Goal: Task Accomplishment & Management: Complete application form

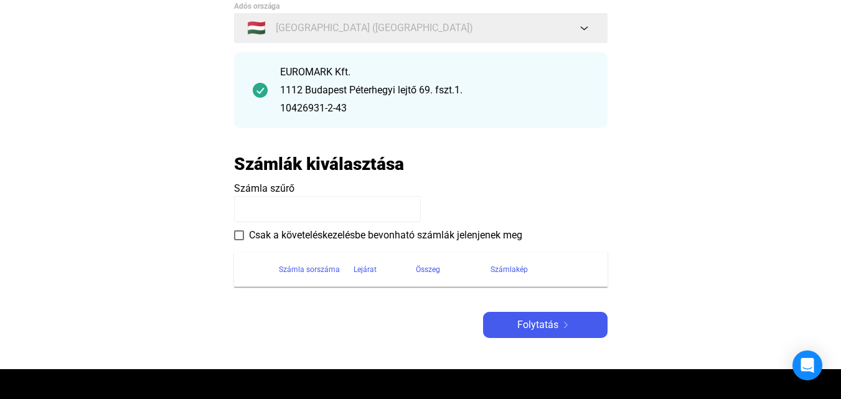
scroll to position [187, 0]
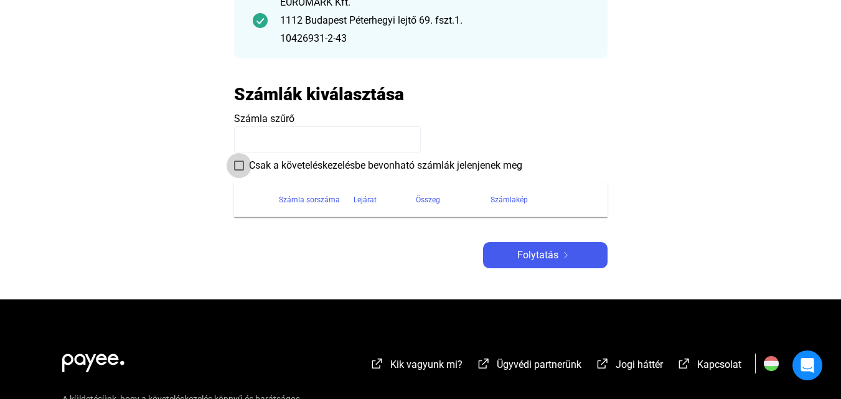
click at [236, 166] on span at bounding box center [239, 166] width 10 height 10
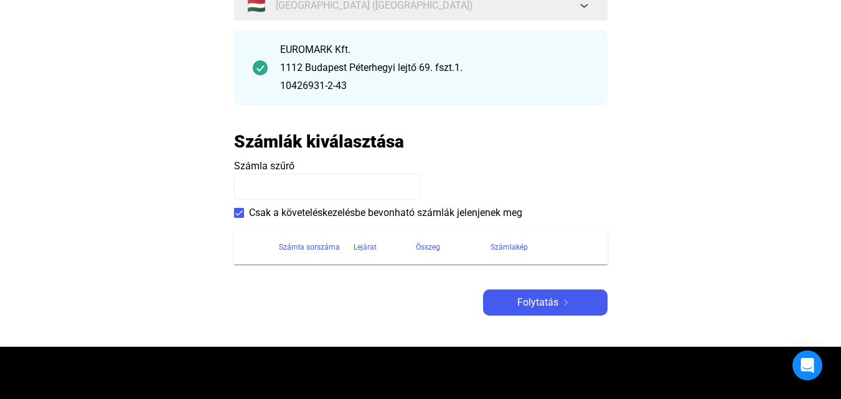
scroll to position [125, 0]
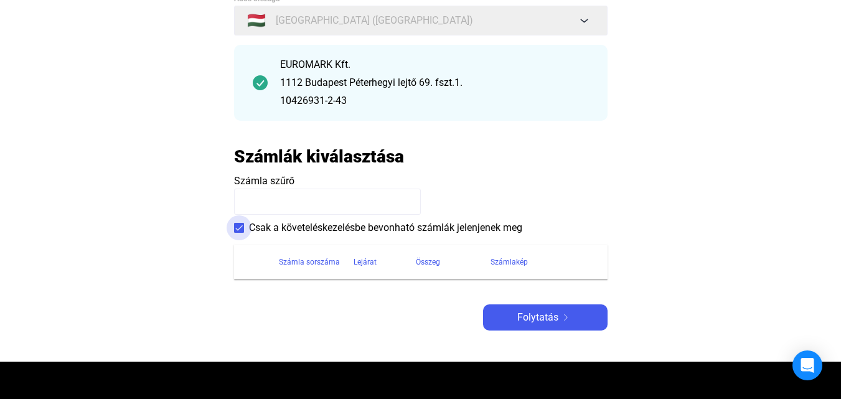
click at [235, 225] on span at bounding box center [239, 228] width 10 height 10
click at [243, 201] on input at bounding box center [327, 202] width 187 height 26
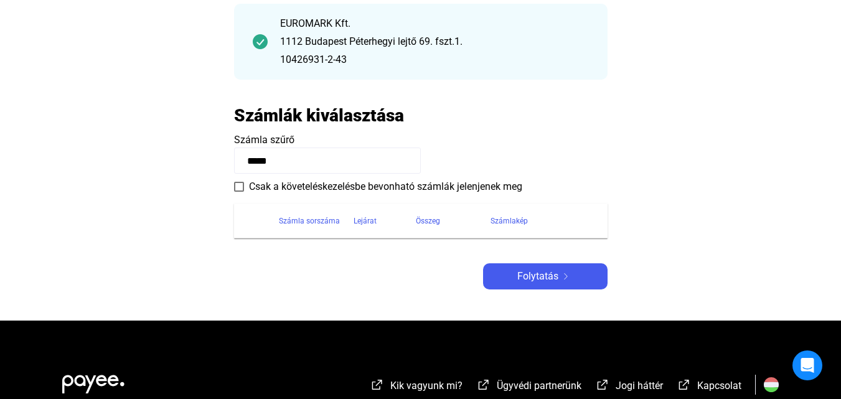
scroll to position [187, 0]
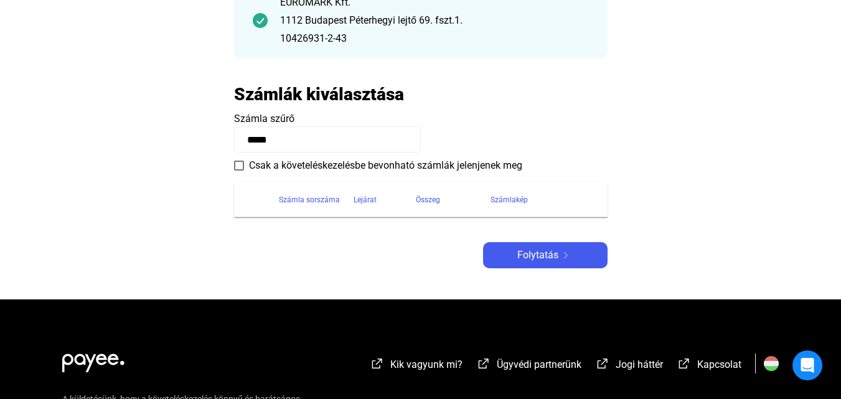
click at [313, 133] on input "*****" at bounding box center [327, 139] width 187 height 26
type input "*"
click at [541, 256] on span "Folytatás" at bounding box center [538, 255] width 41 height 15
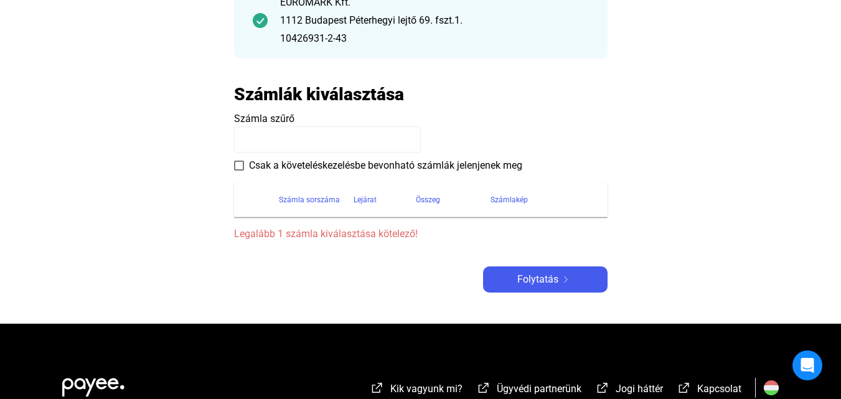
click at [237, 163] on span at bounding box center [239, 166] width 10 height 10
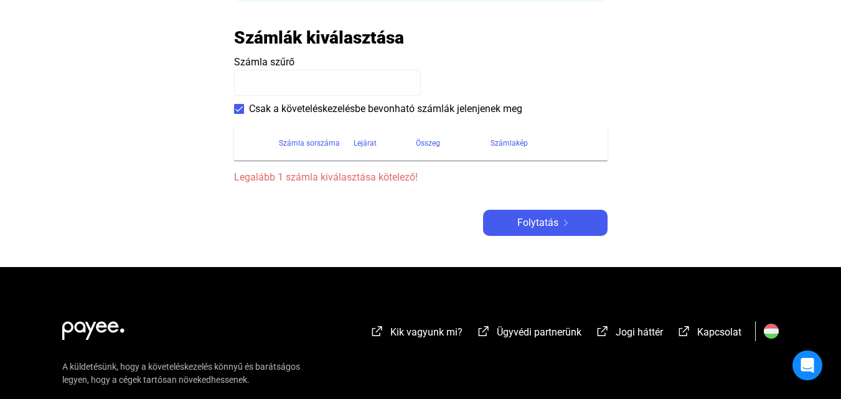
scroll to position [249, 0]
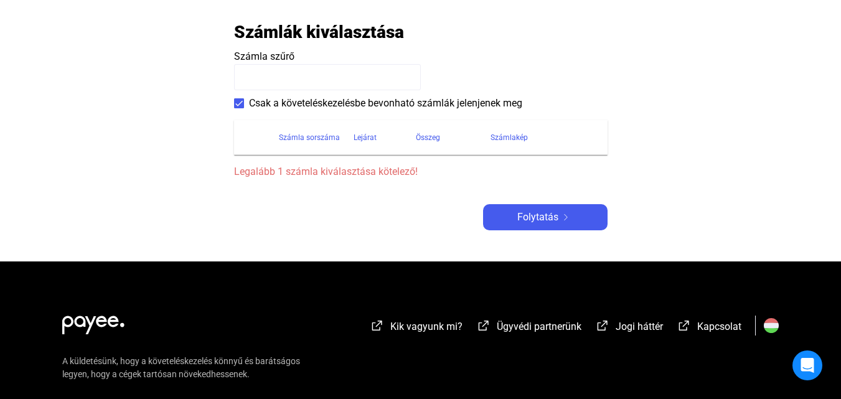
click at [332, 131] on div "Számla sorszáma" at bounding box center [309, 137] width 61 height 15
click at [327, 140] on div "Számla sorszáma" at bounding box center [309, 137] width 61 height 15
click at [364, 139] on div "Lejárat" at bounding box center [365, 137] width 23 height 15
click at [367, 139] on div "Lejárat" at bounding box center [365, 137] width 23 height 15
click at [425, 139] on div "Összeg" at bounding box center [428, 137] width 24 height 15
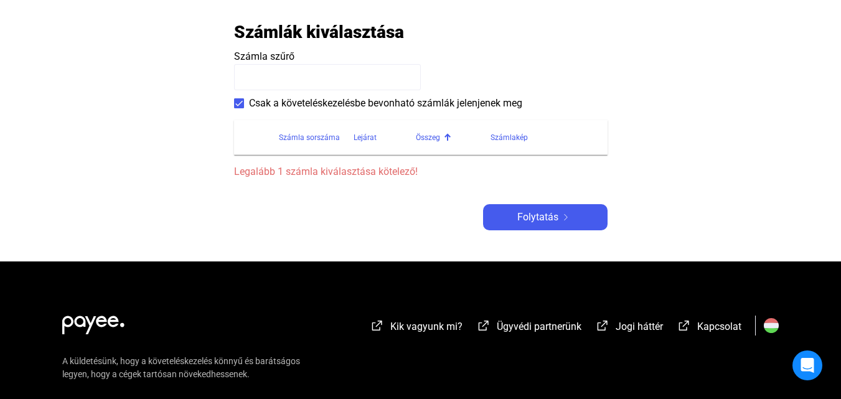
click at [425, 139] on div "Összeg" at bounding box center [428, 137] width 24 height 15
click at [501, 139] on div "Számlakép" at bounding box center [509, 137] width 37 height 15
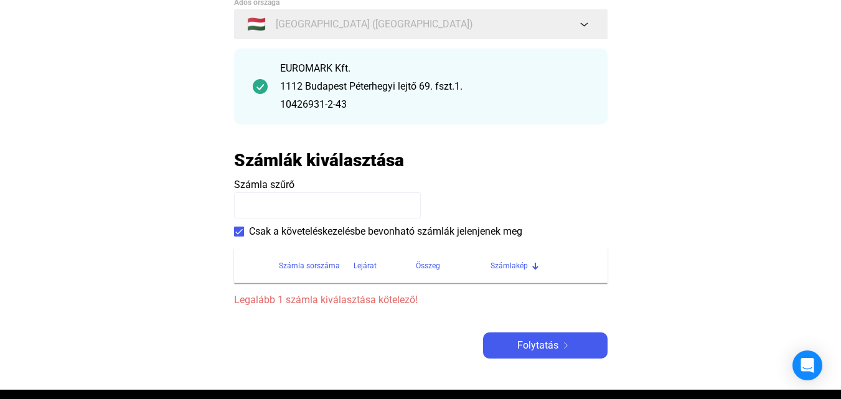
scroll to position [0, 0]
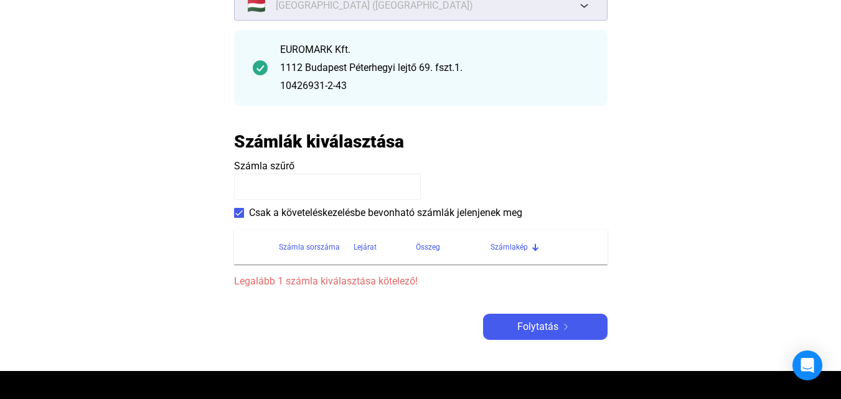
scroll to position [249, 0]
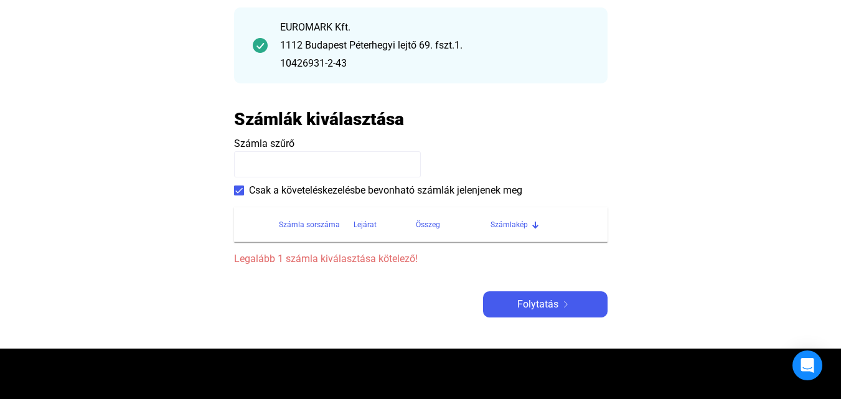
click at [240, 191] on span at bounding box center [239, 191] width 10 height 10
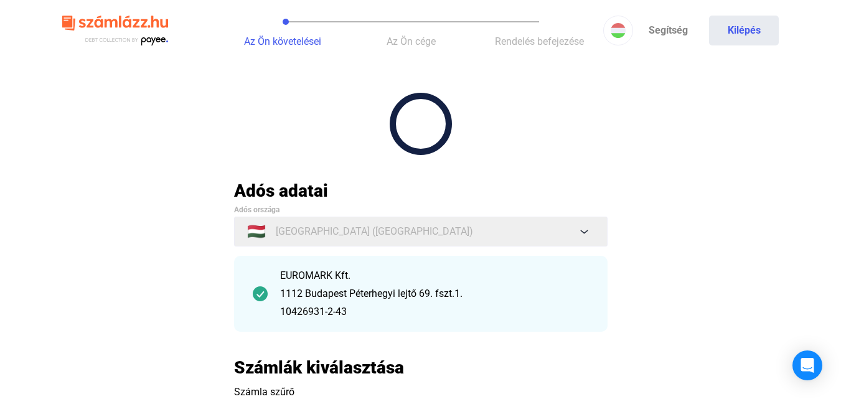
scroll to position [0, 0]
